Goal: Information Seeking & Learning: Understand process/instructions

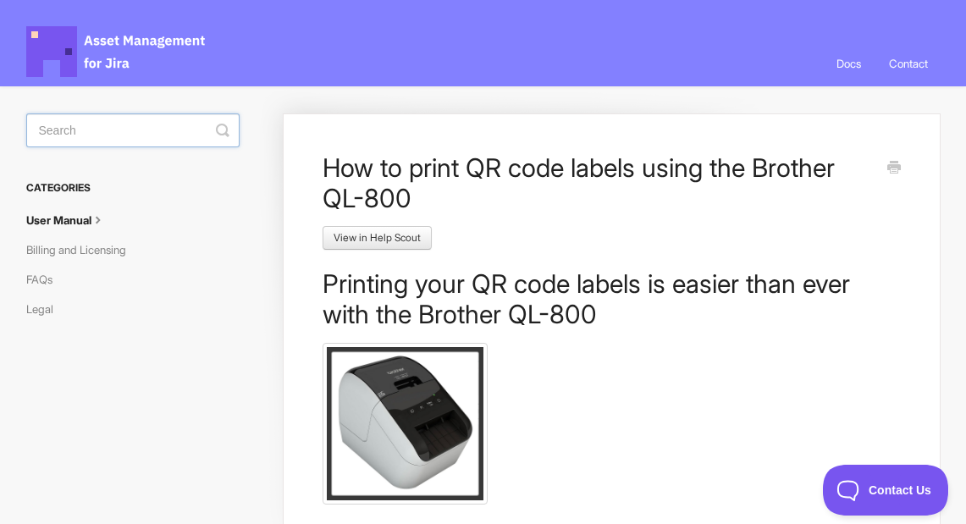
click at [80, 138] on input "Search" at bounding box center [133, 130] width 214 height 34
type input "Jamf"
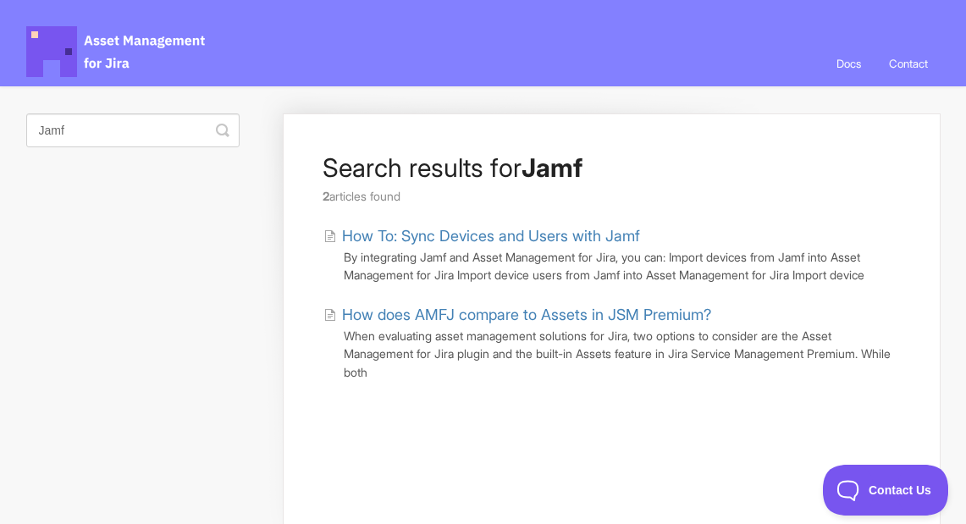
click at [497, 232] on link "How To: Sync Devices and Users with Jamf" at bounding box center [481, 235] width 317 height 23
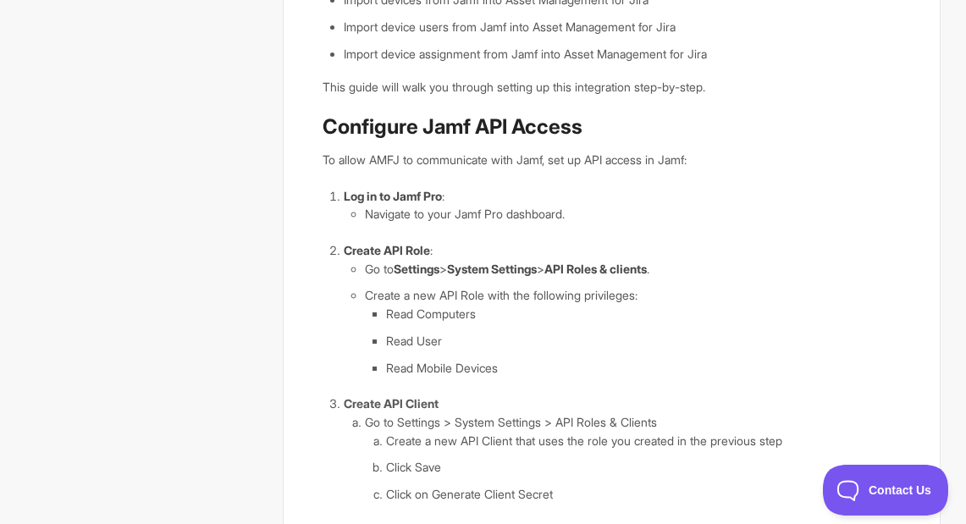
scroll to position [244, 0]
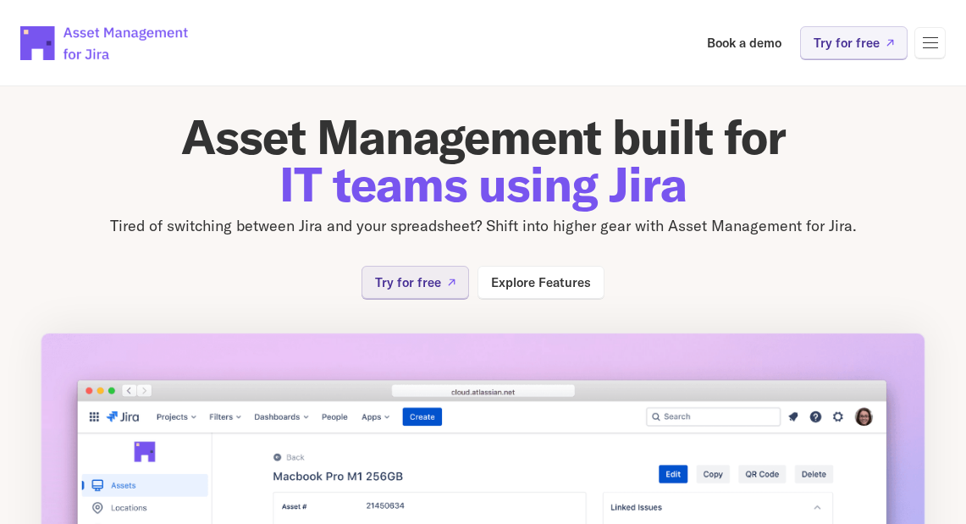
click at [939, 42] on div at bounding box center [929, 42] width 31 height 31
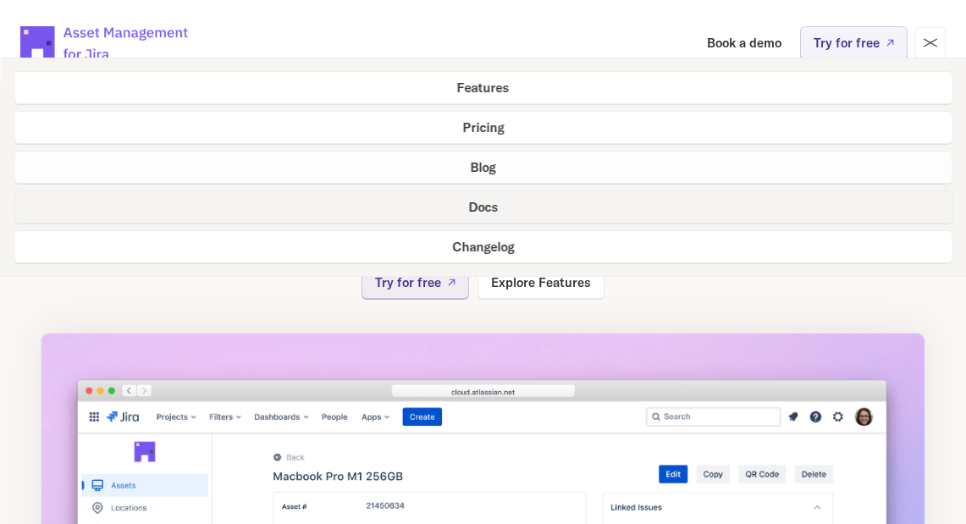
click at [509, 210] on link "Docs" at bounding box center [483, 206] width 939 height 33
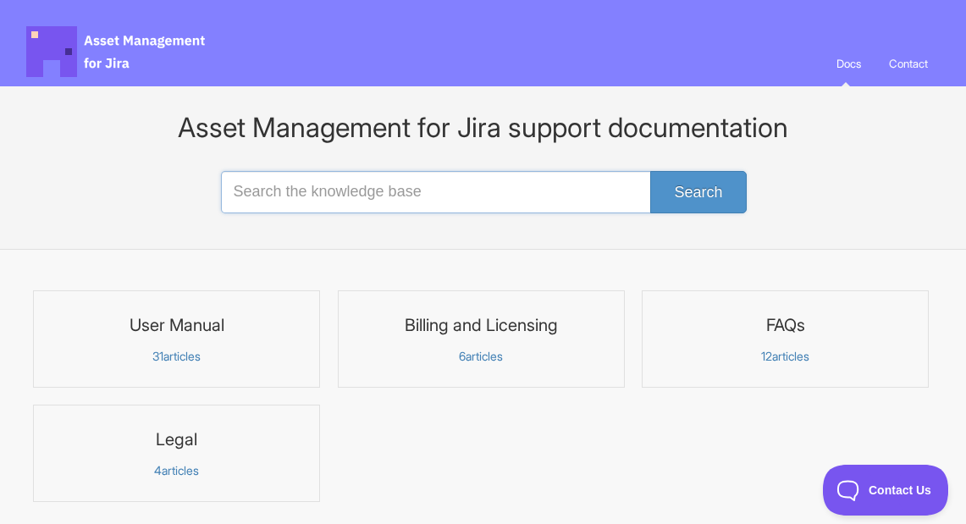
click at [414, 190] on input "Search the knowledge base" at bounding box center [483, 192] width 525 height 42
type input "brother"
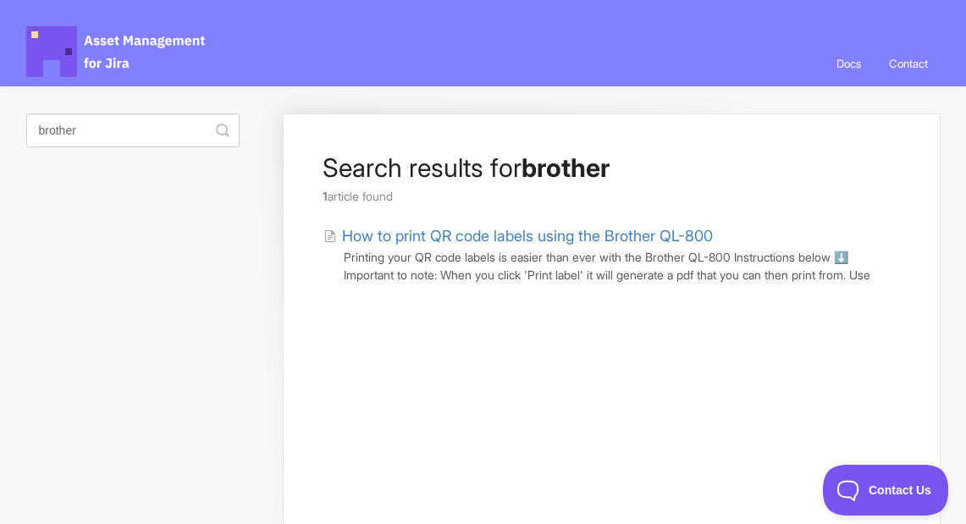
click at [513, 236] on link "How to print QR code labels using the Brother QL-800" at bounding box center [517, 235] width 389 height 23
